Goal: Task Accomplishment & Management: Manage account settings

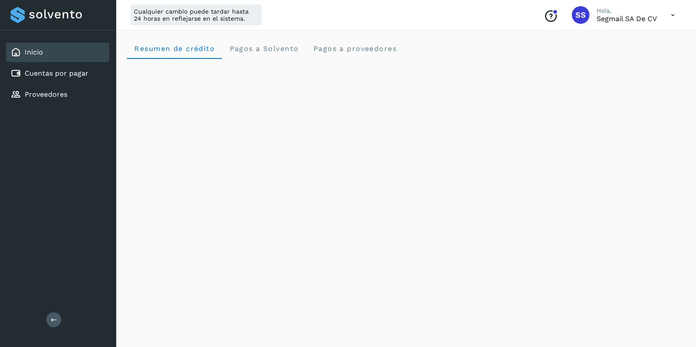
scroll to position [440, 0]
click at [674, 15] on icon at bounding box center [673, 15] width 18 height 18
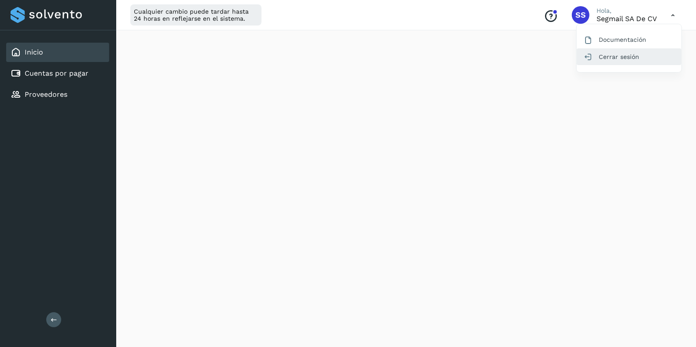
click at [612, 56] on div "Cerrar sesión" at bounding box center [628, 56] width 105 height 17
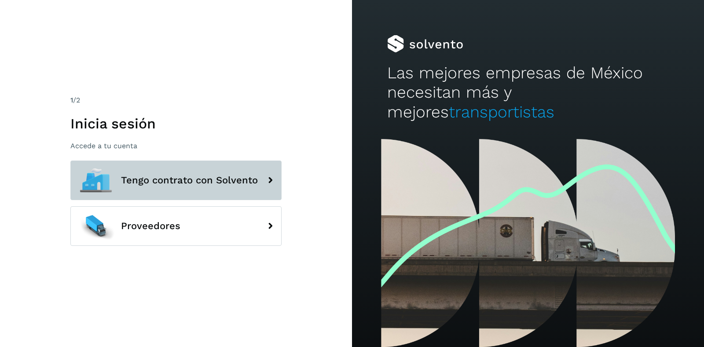
click at [256, 176] on span "Tengo contrato con Solvento" at bounding box center [189, 180] width 137 height 11
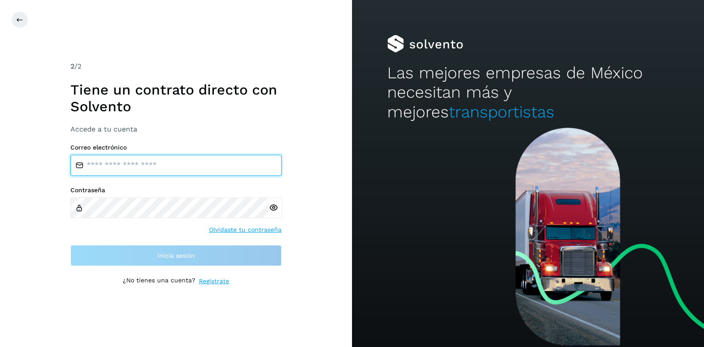
click at [190, 170] on input "email" at bounding box center [175, 165] width 211 height 21
paste input "**********"
type input "**********"
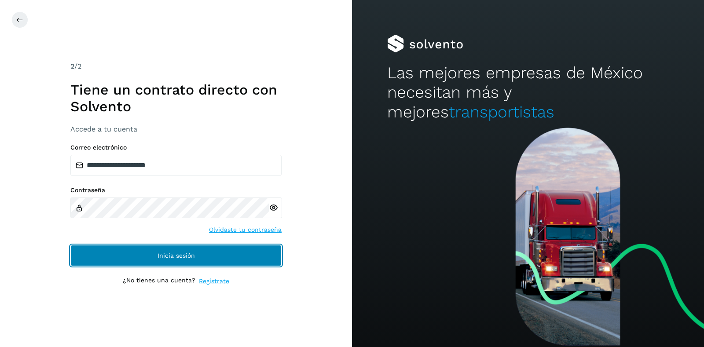
click at [70, 245] on button "Inicia sesión" at bounding box center [175, 255] width 211 height 21
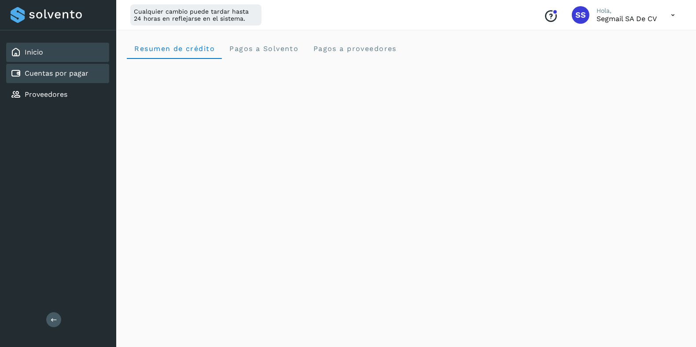
click at [40, 73] on link "Cuentas por pagar" at bounding box center [57, 73] width 64 height 8
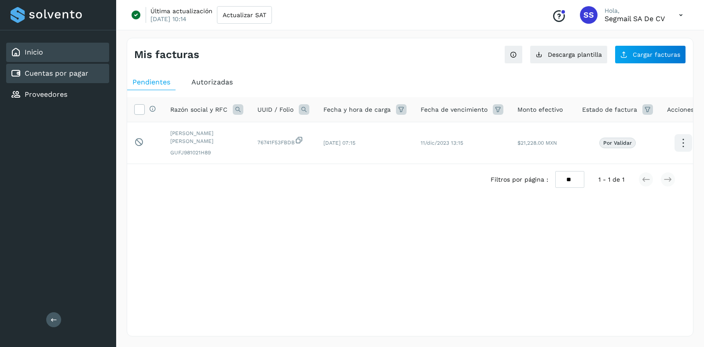
click at [40, 58] on div "Inicio" at bounding box center [57, 52] width 103 height 19
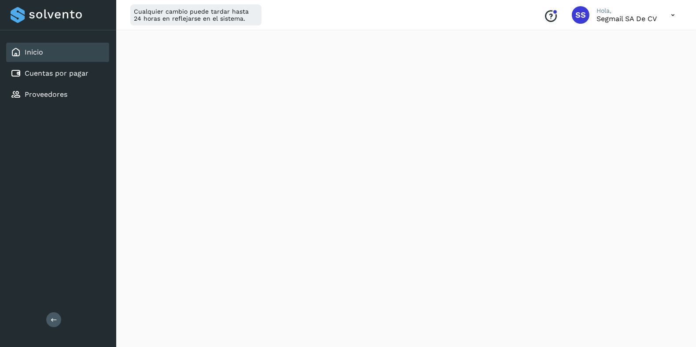
scroll to position [440, 0]
click at [668, 15] on icon at bounding box center [673, 15] width 18 height 18
click at [615, 51] on div "Cerrar sesión" at bounding box center [628, 56] width 105 height 17
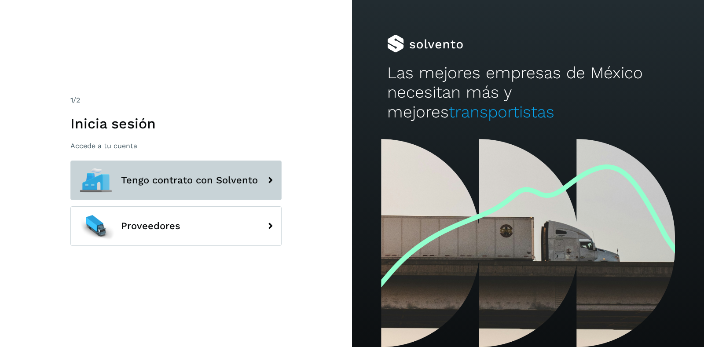
click at [174, 183] on span "Tengo contrato con Solvento" at bounding box center [189, 180] width 137 height 11
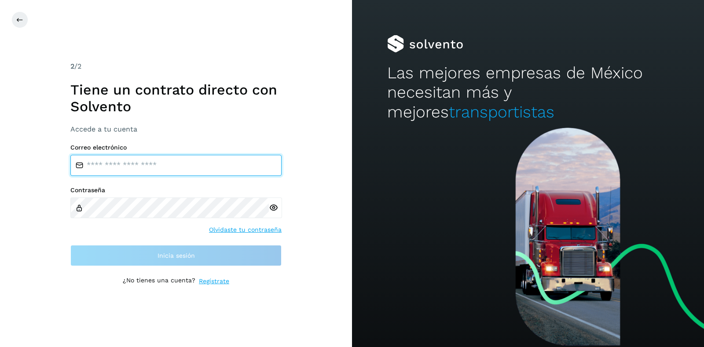
click at [189, 162] on input "email" at bounding box center [175, 165] width 211 height 21
type input "**********"
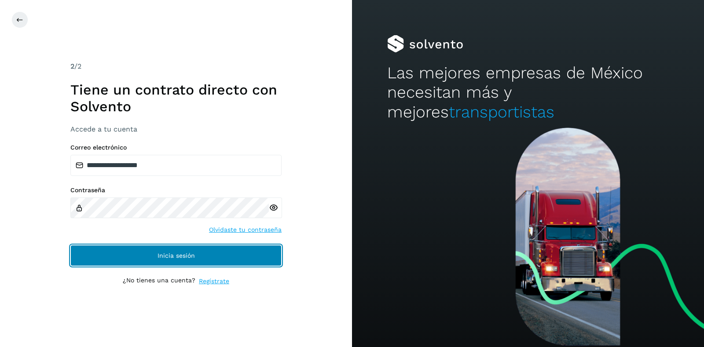
click at [70, 245] on button "Inicia sesión" at bounding box center [175, 255] width 211 height 21
